Goal: Obtain resource: Download file/media

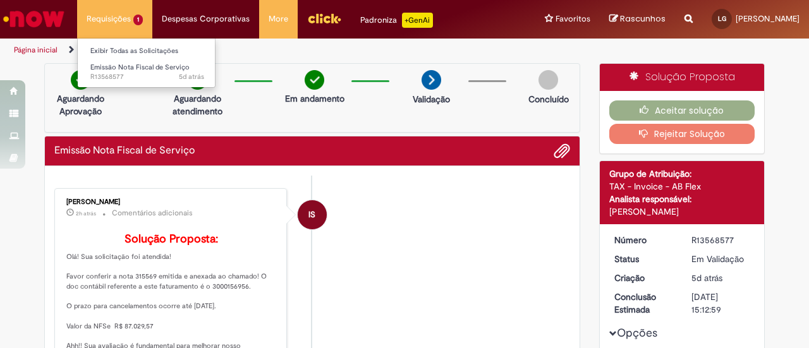
click at [131, 21] on li "Requisições 1 Exibir Todas as Solicitações Emissão Nota Fiscal de Serviço 5d at…" at bounding box center [114, 19] width 75 height 38
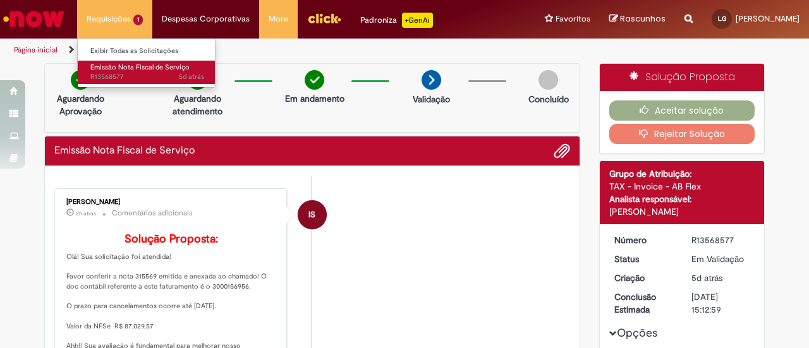
click at [128, 70] on span "Emissão Nota Fiscal de Serviço" at bounding box center [139, 67] width 99 height 9
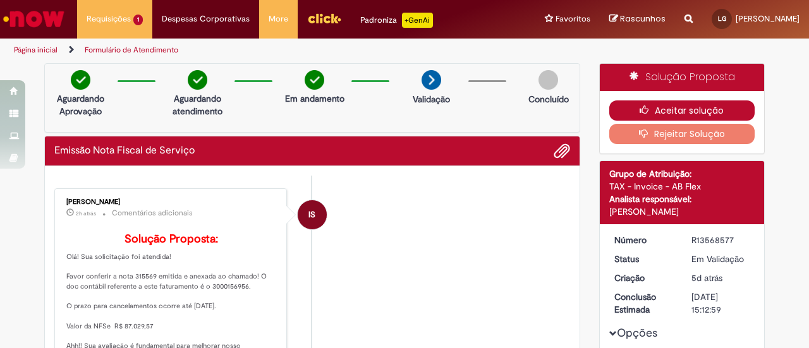
click at [654, 111] on button "Aceitar solução" at bounding box center [682, 110] width 146 height 20
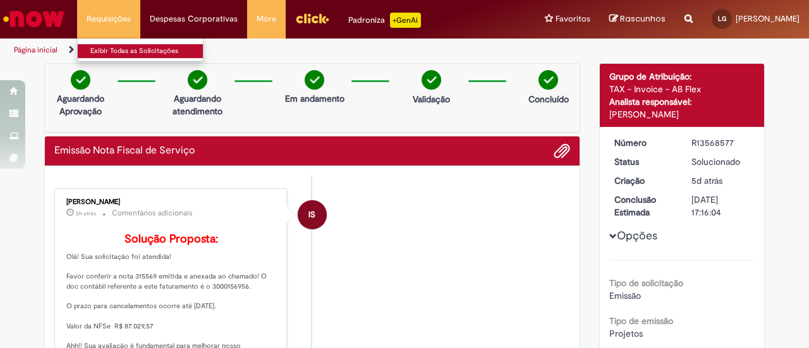
click at [123, 58] on ul "Exibir Todas as Solicitações" at bounding box center [140, 50] width 126 height 24
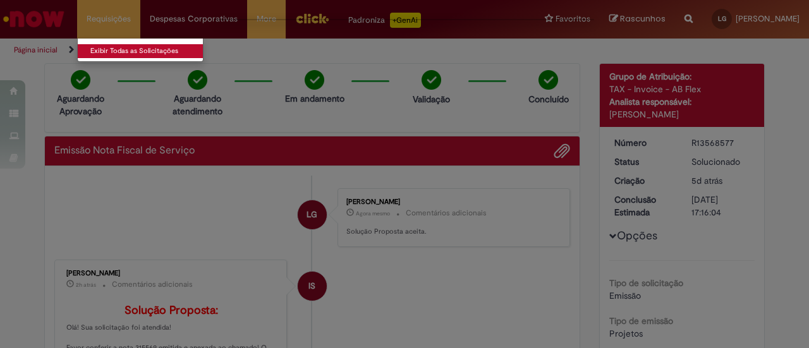
click at [142, 54] on link "Exibir Todas as Solicitações" at bounding box center [147, 51] width 139 height 14
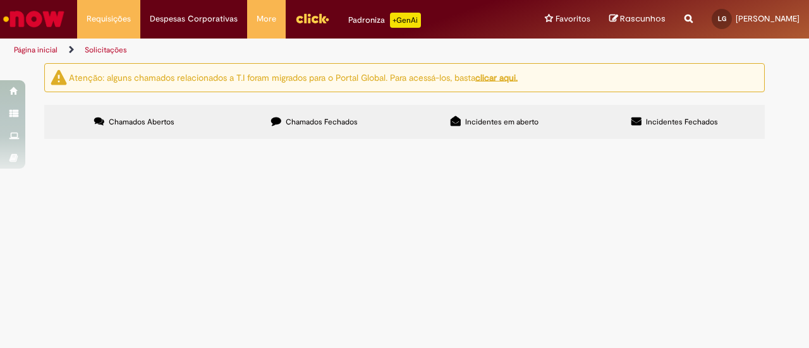
click at [316, 123] on span "Chamados Fechados" at bounding box center [322, 122] width 72 height 10
click at [0, 0] on span "Fee Agência mês Junho - PO número 7332865767" at bounding box center [0, 0] width 0 height 0
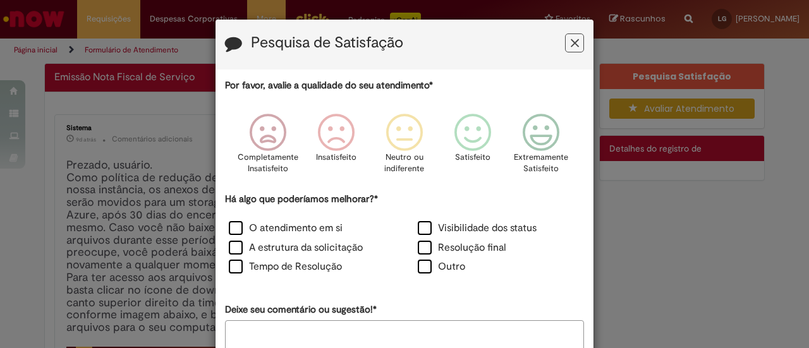
click at [576, 39] on button "Feedback" at bounding box center [574, 42] width 19 height 19
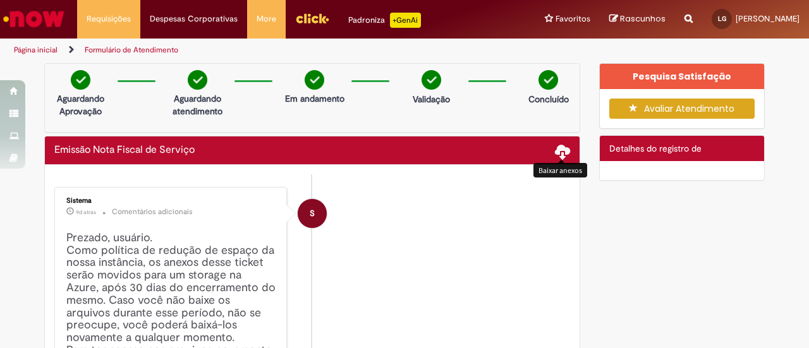
click at [559, 152] on span at bounding box center [562, 150] width 15 height 15
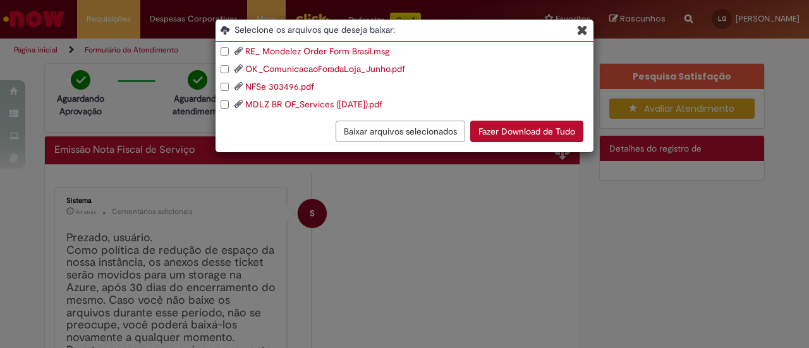
click at [412, 131] on button "Baixar arquivos selecionados" at bounding box center [401, 131] width 130 height 21
click at [580, 32] on icon "Blob Storage Download Modal" at bounding box center [582, 29] width 11 height 13
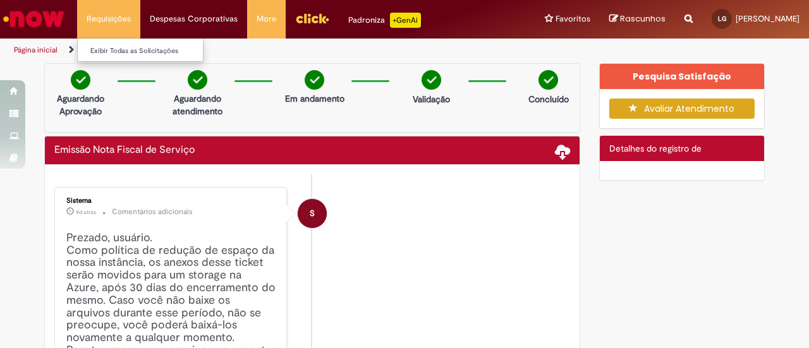
click at [104, 21] on li "Requisições Exibir Todas as Solicitações" at bounding box center [108, 19] width 63 height 38
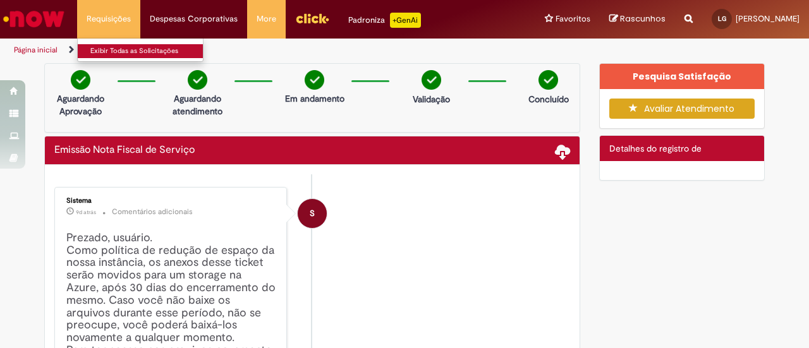
click at [116, 48] on link "Exibir Todas as Solicitações" at bounding box center [147, 51] width 139 height 14
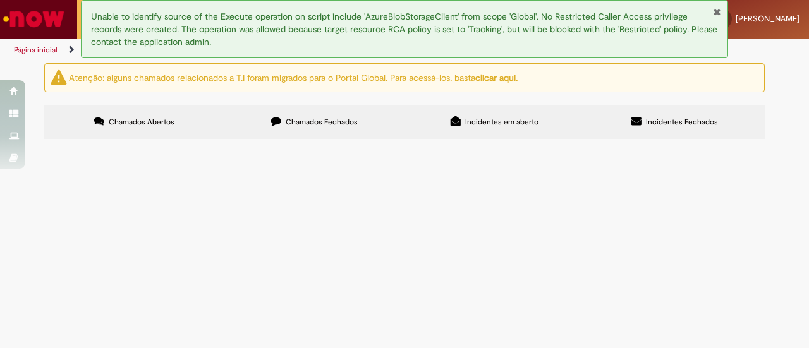
click at [358, 130] on label "Chamados Fechados" at bounding box center [314, 122] width 180 height 34
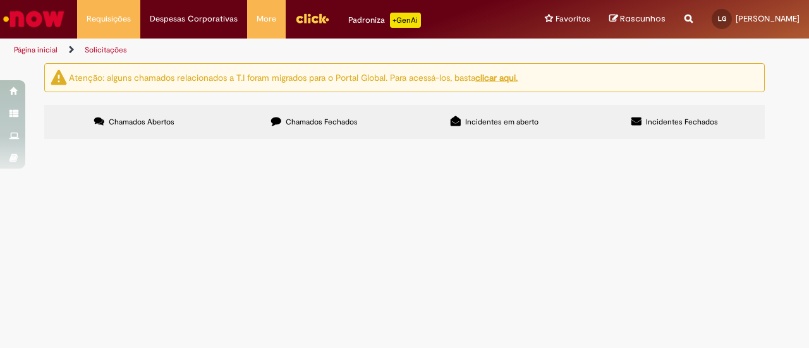
click at [0, 0] on span "Fee Agência meses Julho e Agosto - PO número 7332889541" at bounding box center [0, 0] width 0 height 0
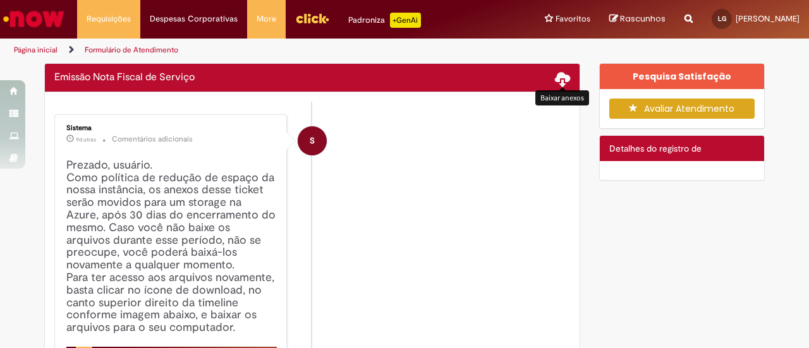
click at [555, 82] on span at bounding box center [562, 78] width 15 height 15
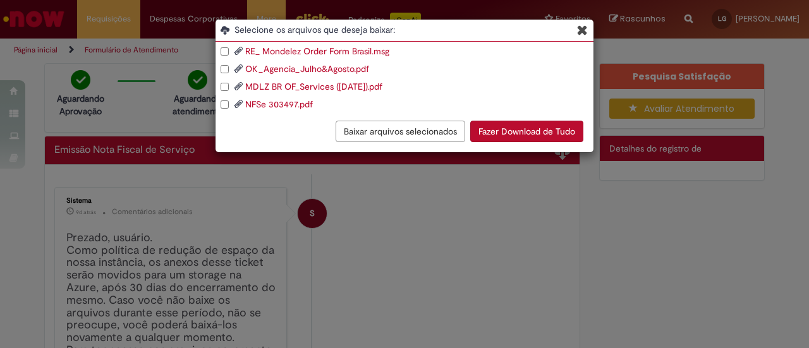
click at [270, 106] on link "NFSe 303497.pdf" at bounding box center [279, 104] width 68 height 11
click at [579, 32] on icon "Blob Storage Download Modal" at bounding box center [582, 29] width 11 height 13
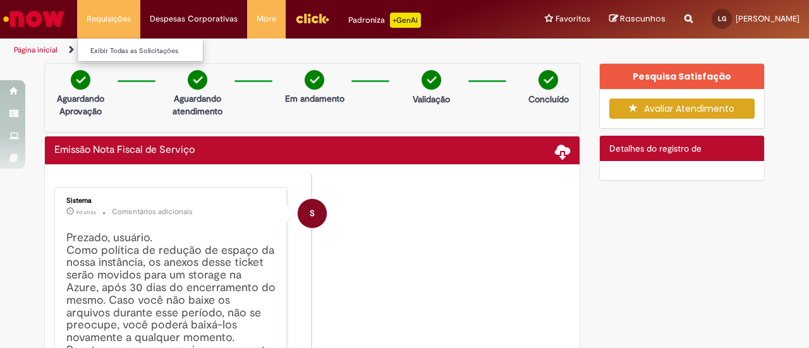
click at [125, 22] on li "Requisições Exibir Todas as Solicitações" at bounding box center [108, 19] width 63 height 38
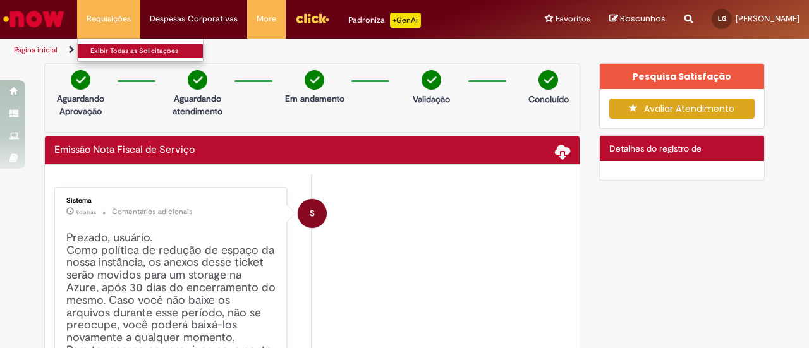
click at [129, 44] on link "Exibir Todas as Solicitações" at bounding box center [147, 51] width 139 height 14
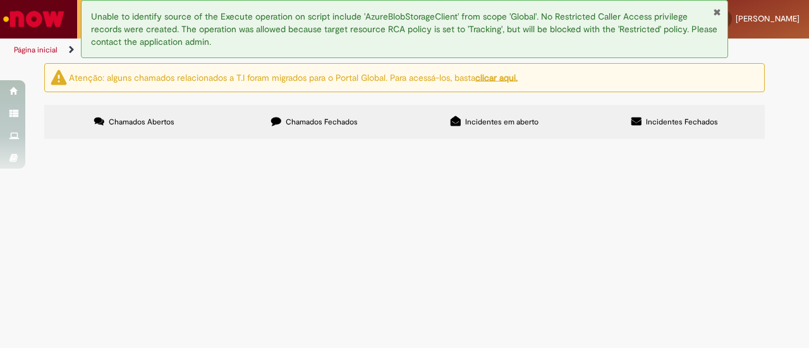
click at [282, 123] on label "Chamados Fechados" at bounding box center [314, 122] width 180 height 34
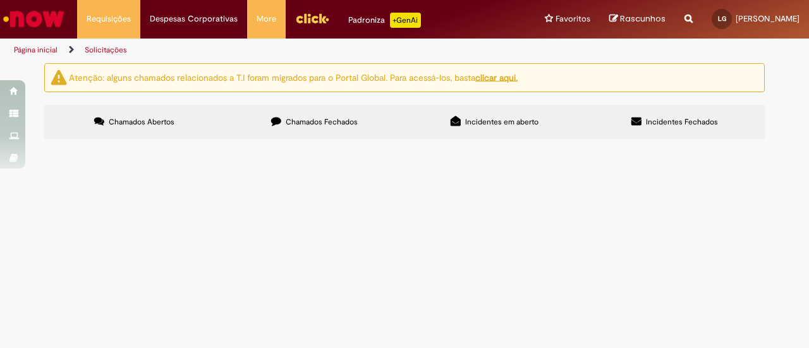
click at [0, 0] on span "Fee de Pedido referente aos meses de Abril, Maio e Junho - PO Number 7332888586" at bounding box center [0, 0] width 0 height 0
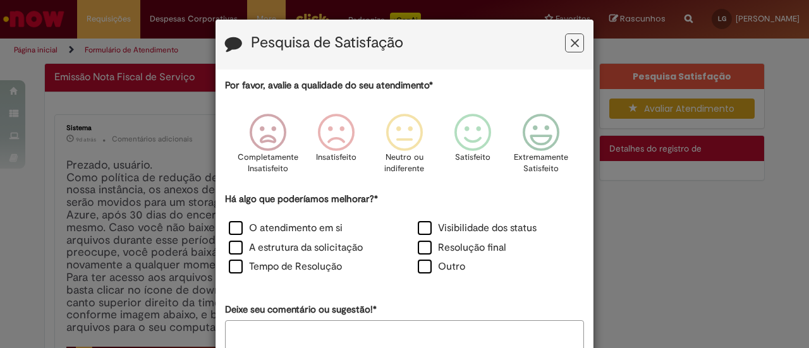
click at [571, 45] on icon "Feedback" at bounding box center [575, 43] width 8 height 13
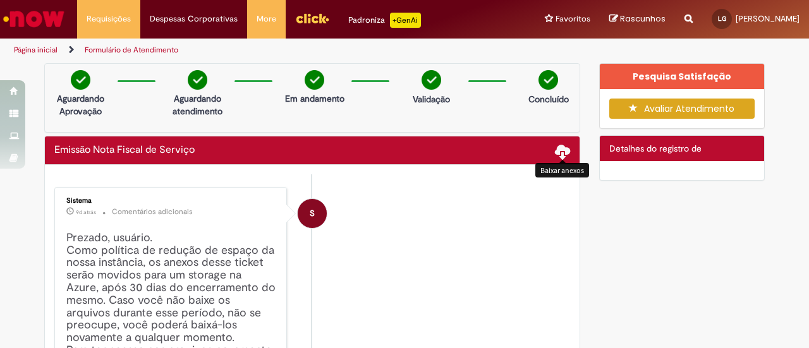
click at [559, 154] on span at bounding box center [562, 150] width 15 height 15
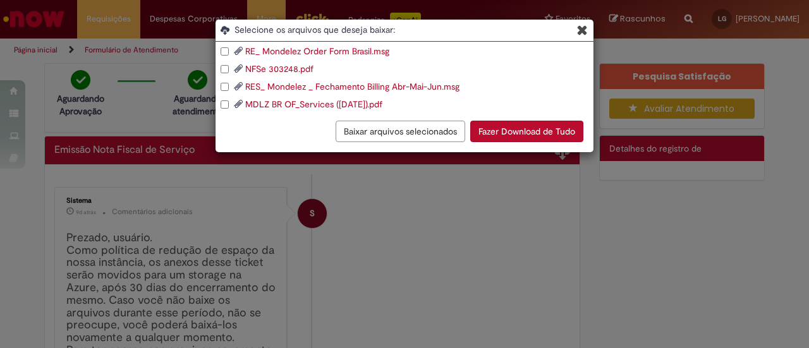
click at [288, 66] on link "NFSe 303248.pdf" at bounding box center [279, 68] width 68 height 11
